Goal: Transaction & Acquisition: Book appointment/travel/reservation

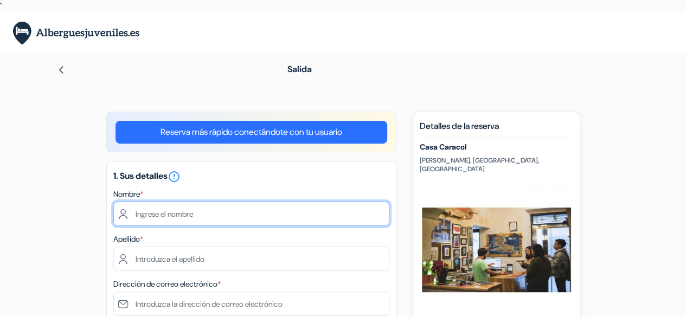
click at [198, 216] on input "text" at bounding box center [251, 214] width 276 height 24
type input "[PERSON_NAME]"
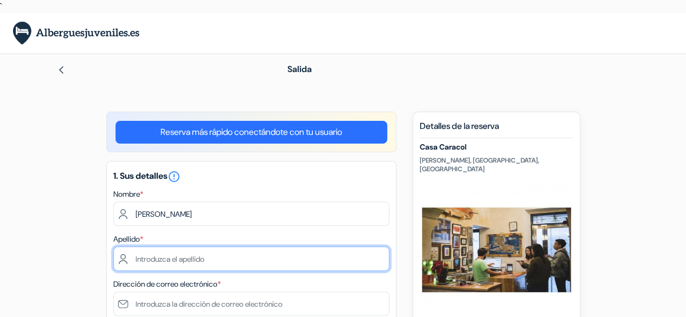
click at [195, 258] on input "text" at bounding box center [251, 259] width 276 height 24
click at [162, 259] on input "[PERSON_NAME]" at bounding box center [251, 259] width 276 height 24
click at [169, 259] on input "[PERSON_NAME]" at bounding box center [251, 259] width 276 height 24
click at [145, 262] on input "de [PERSON_NAME]" at bounding box center [251, 259] width 276 height 24
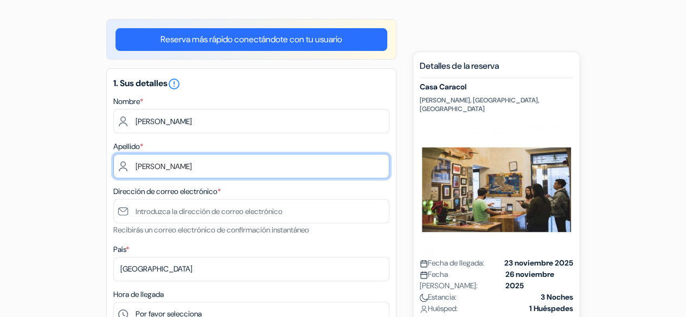
scroll to position [104, 0]
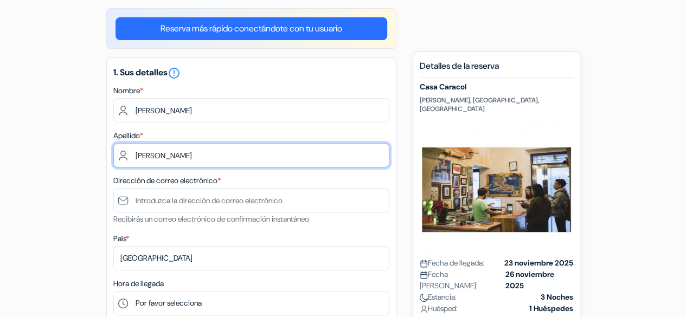
type input "[PERSON_NAME]"
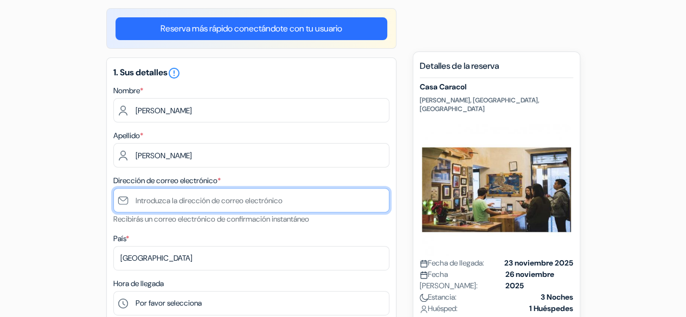
click at [136, 201] on input "text" at bounding box center [251, 200] width 276 height 24
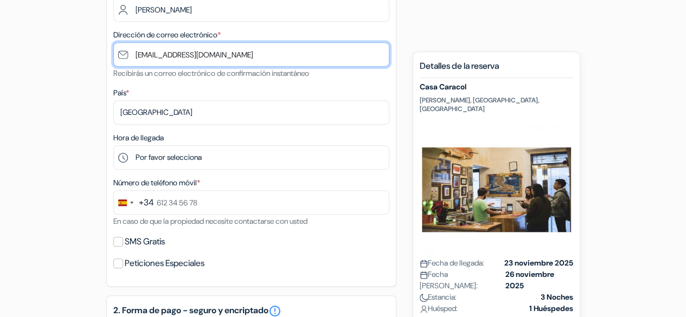
scroll to position [255, 0]
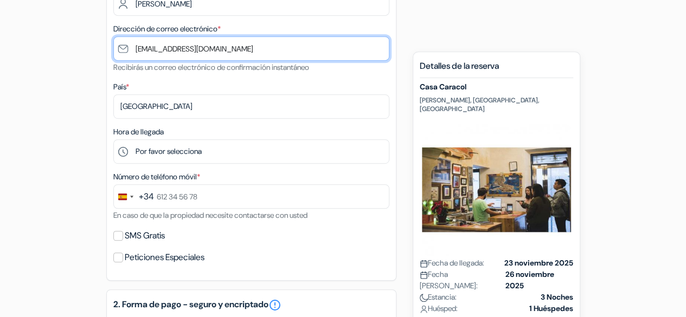
type input "[EMAIL_ADDRESS][DOMAIN_NAME]"
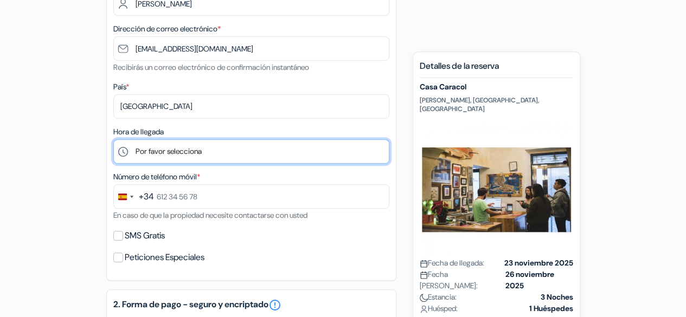
click at [121, 152] on select "Por favor selecciona 1:00 2:00 3:00 4:00 5:00 6:00 7:00 8:00 9:00 10:00 11:00 1…" at bounding box center [251, 151] width 276 height 24
select select "16"
click at [113, 140] on select "Por favor selecciona 1:00 2:00 3:00 4:00 5:00 6:00 7:00 8:00 9:00 10:00 11:00 1…" at bounding box center [251, 151] width 276 height 24
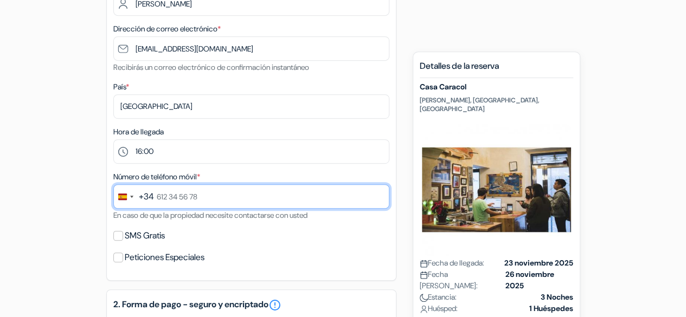
click at [154, 196] on input "text" at bounding box center [251, 196] width 276 height 24
type input "619 26 68 76"
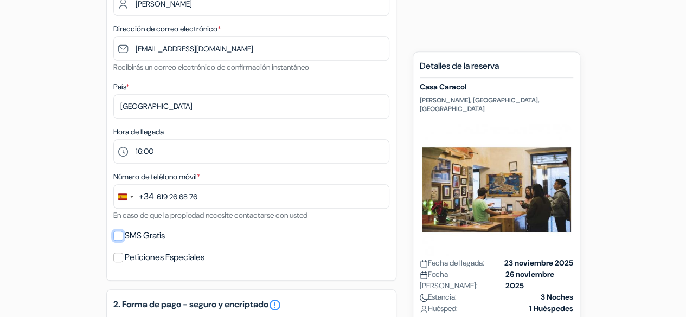
click at [118, 237] on input "SMS Gratis" at bounding box center [118, 236] width 10 height 10
checkbox input "true"
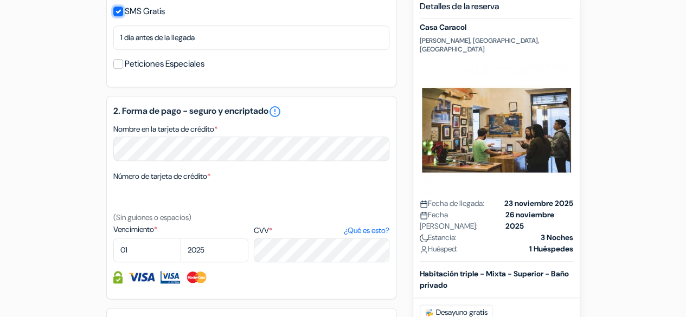
scroll to position [481, 0]
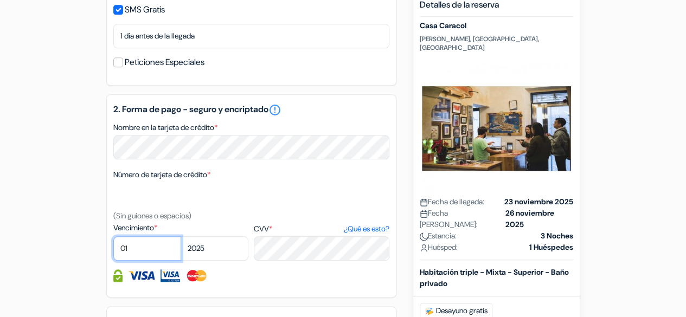
click at [146, 255] on select "01 02 03 04 05 06 07 08 09 10 11 12" at bounding box center [147, 248] width 68 height 24
select select "03"
click at [113, 238] on select "01 02 03 04 05 06 07 08 09 10 11 12" at bounding box center [147, 248] width 68 height 24
click at [169, 249] on select "01 02 03 04 05 06 07 08 09 10 11 12" at bounding box center [147, 248] width 68 height 24
click at [219, 255] on select "2025 2026 2027 2028 2029 2030 2031 2032 2033 2034 2035 2036 2037 2038 2039 2040…" at bounding box center [214, 248] width 68 height 24
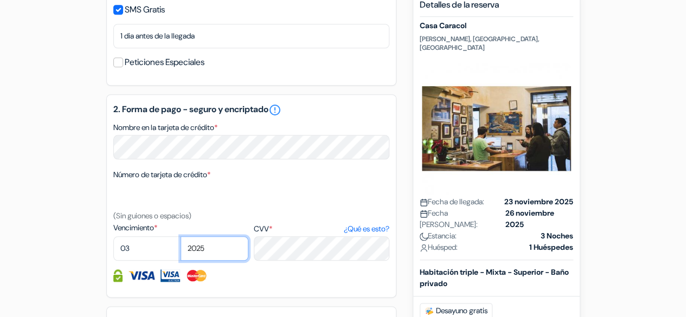
select select "2030"
click at [180, 238] on select "2025 2026 2027 2028 2029 2030 2031 2032 2033 2034 2035 2036 2037 2038 2039 2040…" at bounding box center [214, 248] width 68 height 24
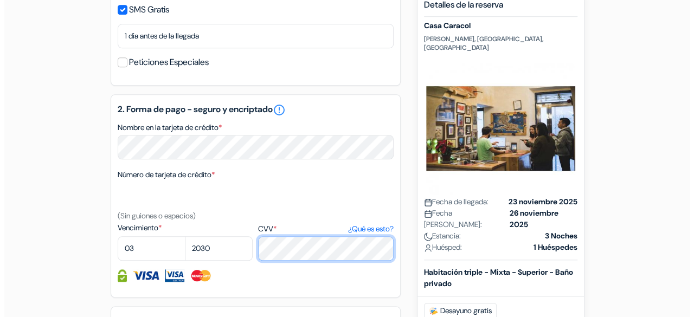
scroll to position [725, 0]
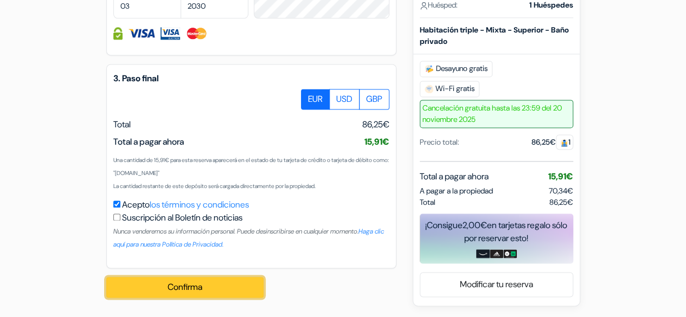
click at [210, 286] on button "Confirma Loading..." at bounding box center [184, 287] width 157 height 21
